Goal: Navigation & Orientation: Find specific page/section

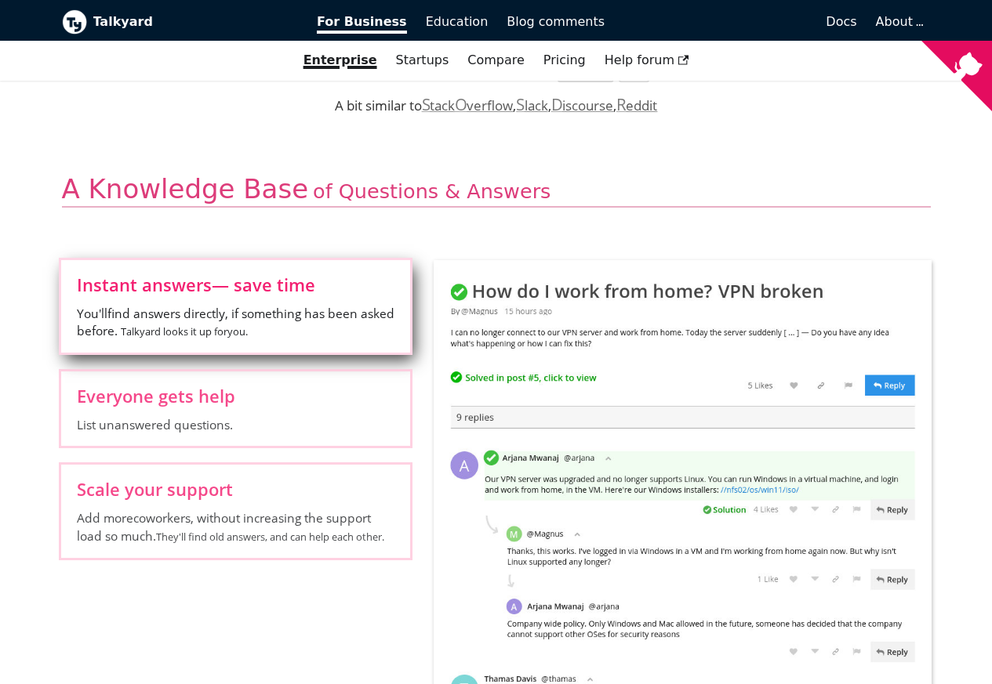
scroll to position [565, 0]
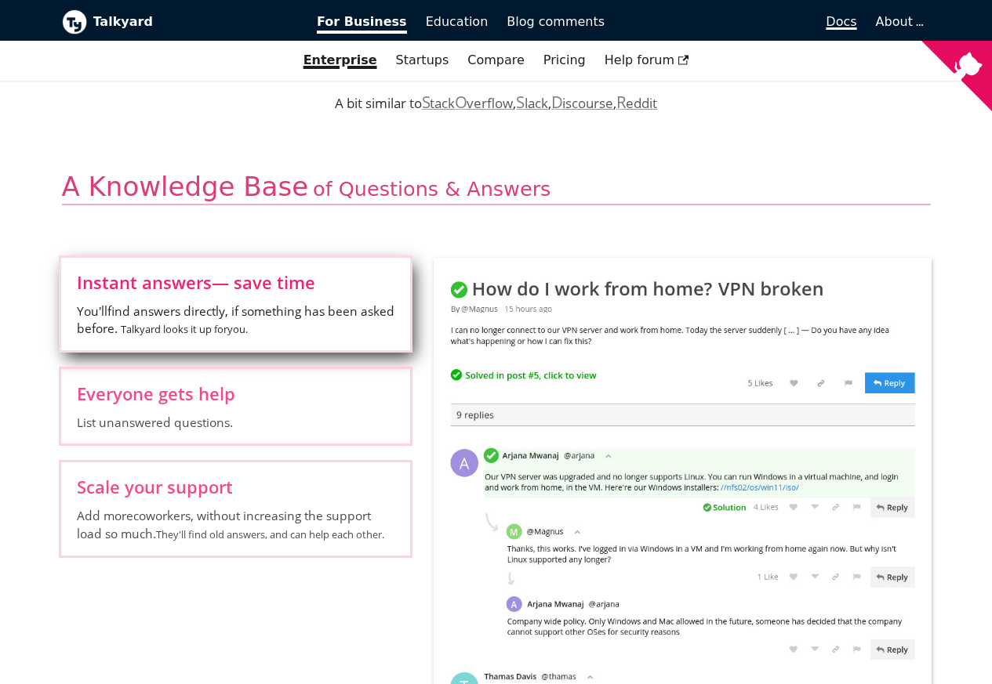
click at [833, 20] on span "Docs" at bounding box center [841, 21] width 31 height 15
